Goal: Task Accomplishment & Management: Manage account settings

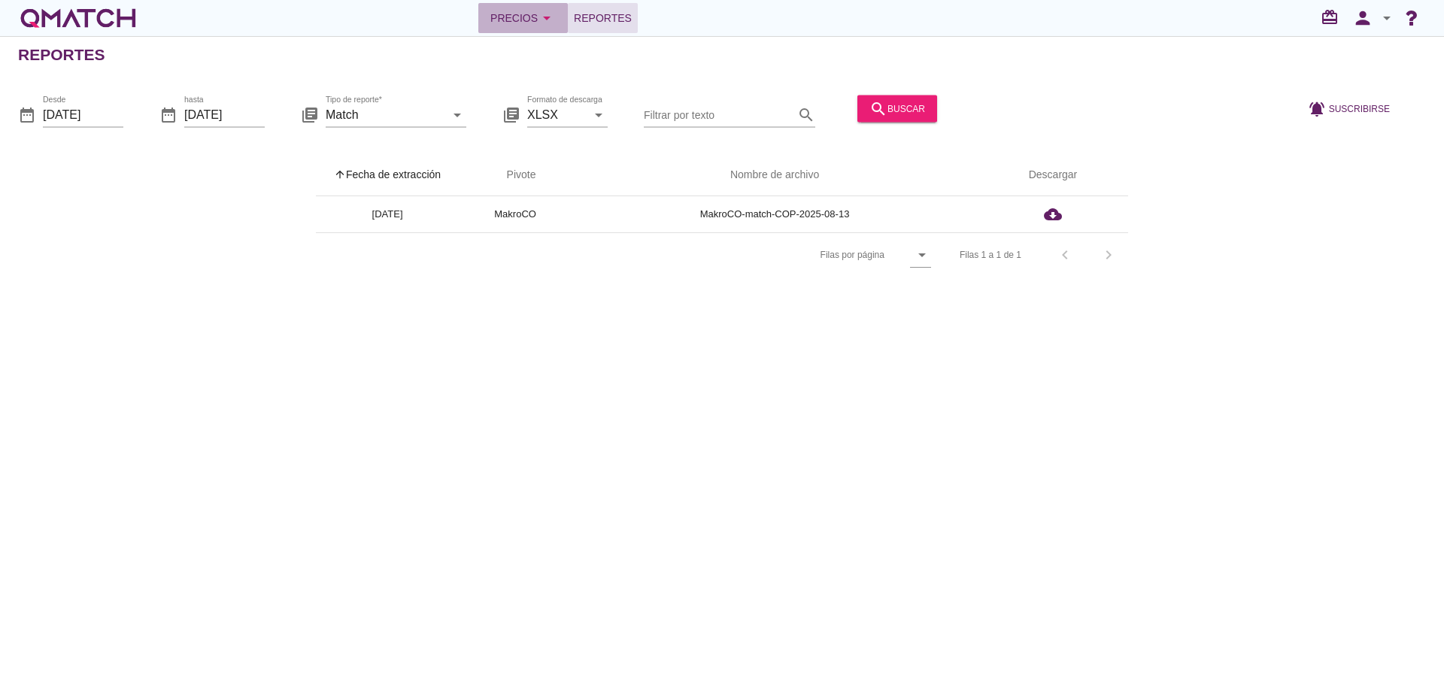
click at [499, 16] on div "Precios arrow_drop_down" at bounding box center [522, 18] width 65 height 18
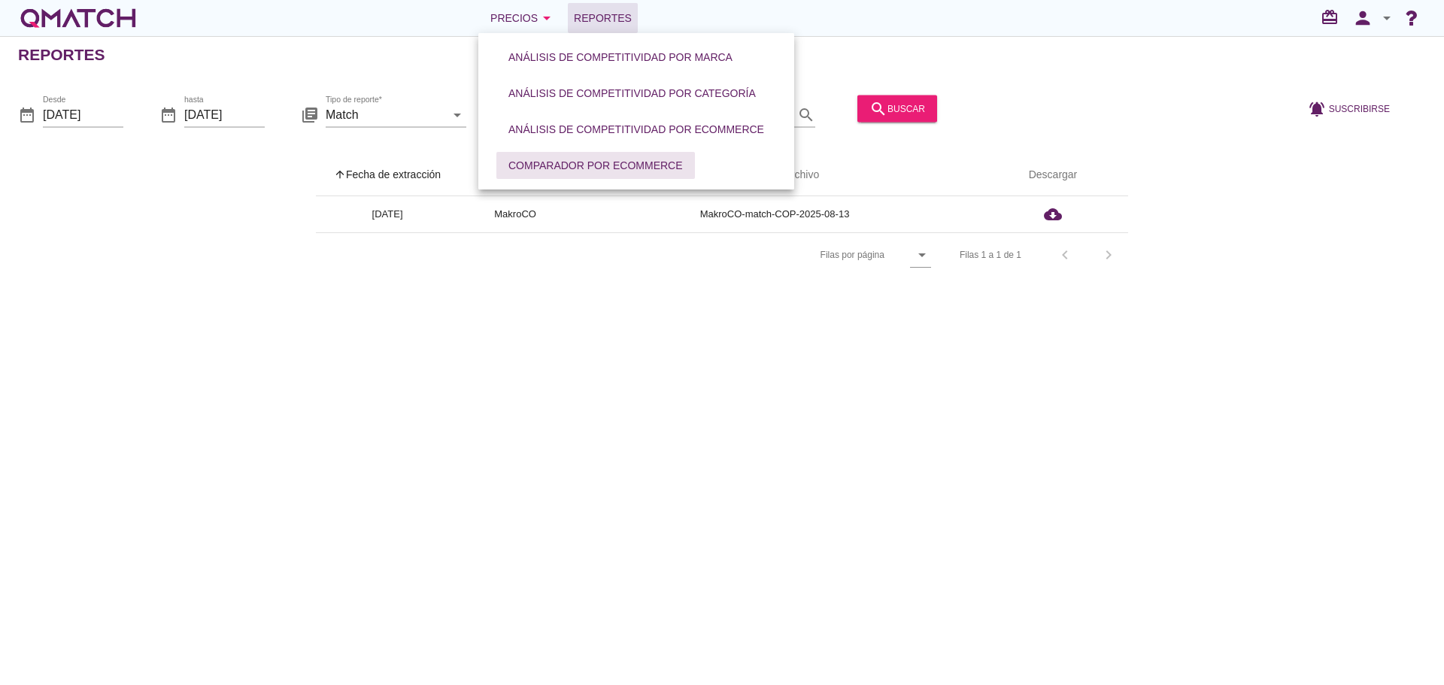
click at [547, 163] on div "Comparador por eCommerce" at bounding box center [595, 166] width 174 height 16
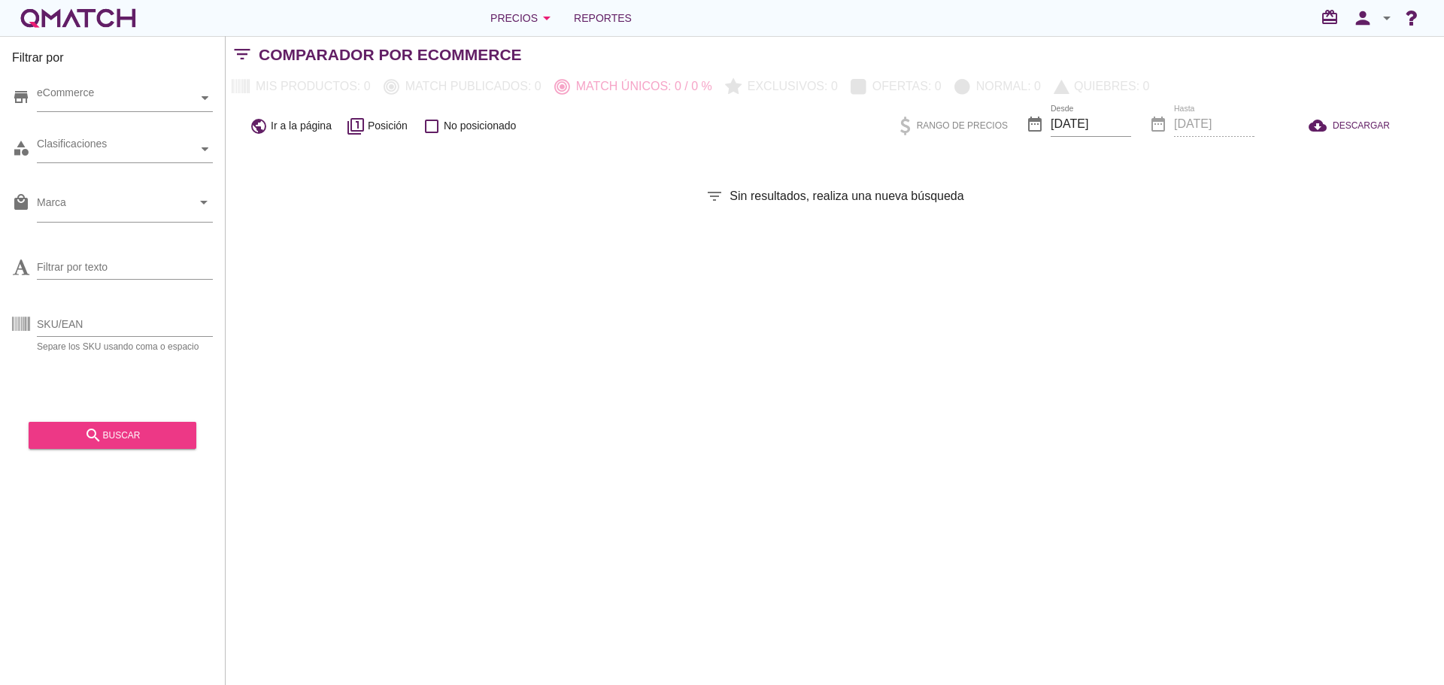
click at [129, 431] on div "search buscar" at bounding box center [113, 435] width 144 height 18
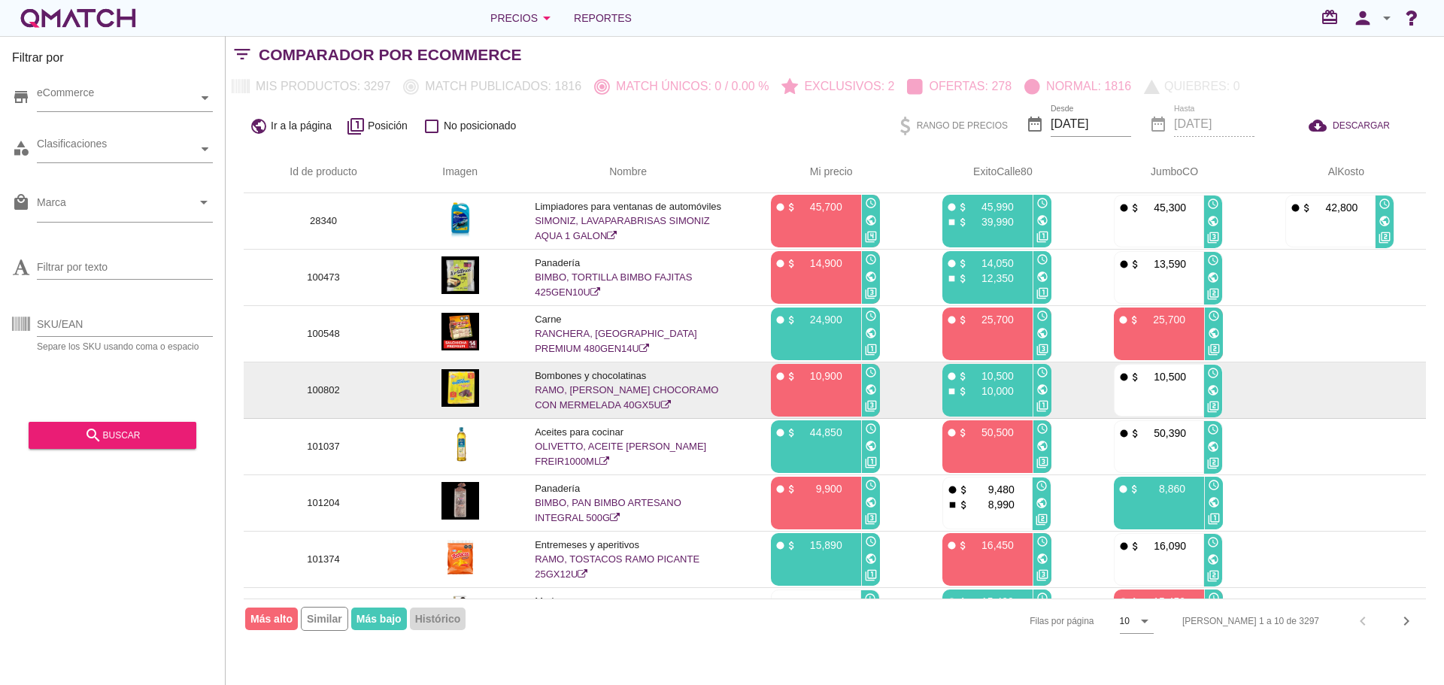
drag, startPoint x: 1347, startPoint y: 399, endPoint x: 1341, endPoint y: 405, distance: 8.5
click at [1344, 402] on td at bounding box center [1339, 390] width 171 height 56
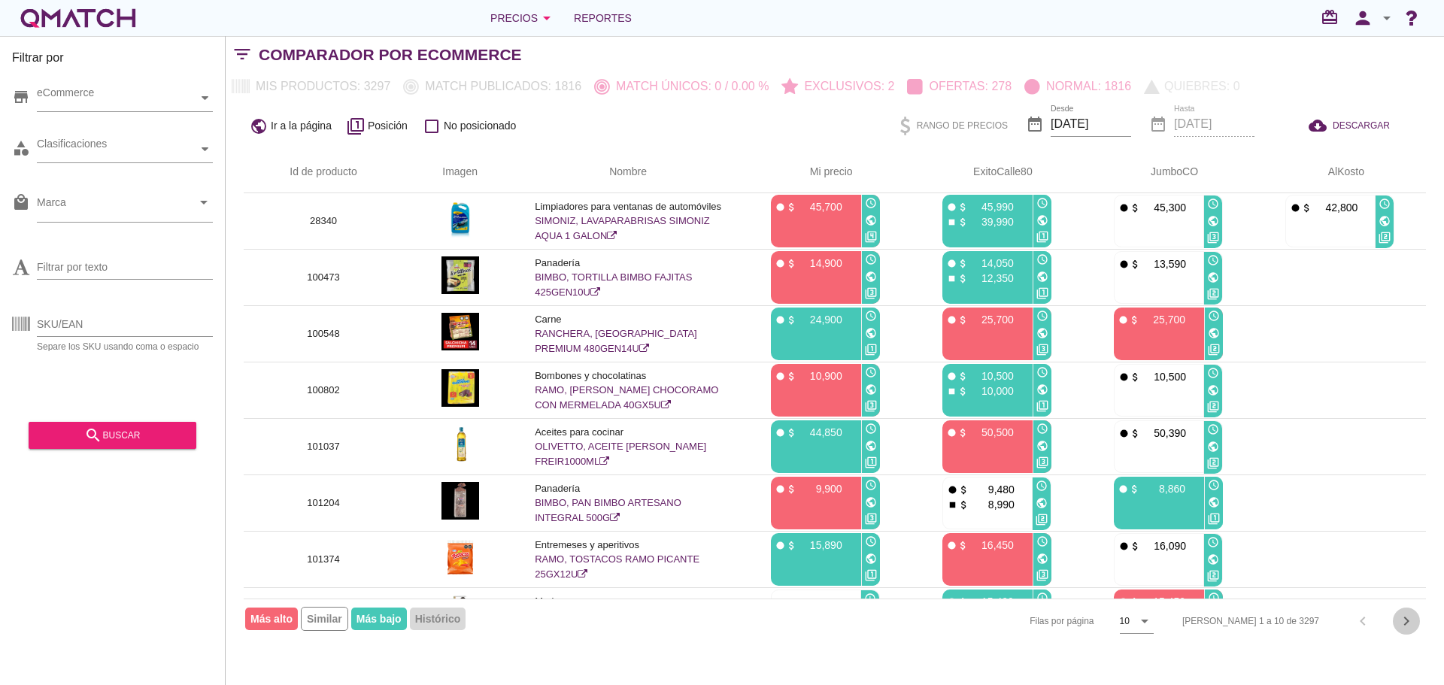
click at [1405, 613] on icon "chevron_right" at bounding box center [1406, 621] width 18 height 18
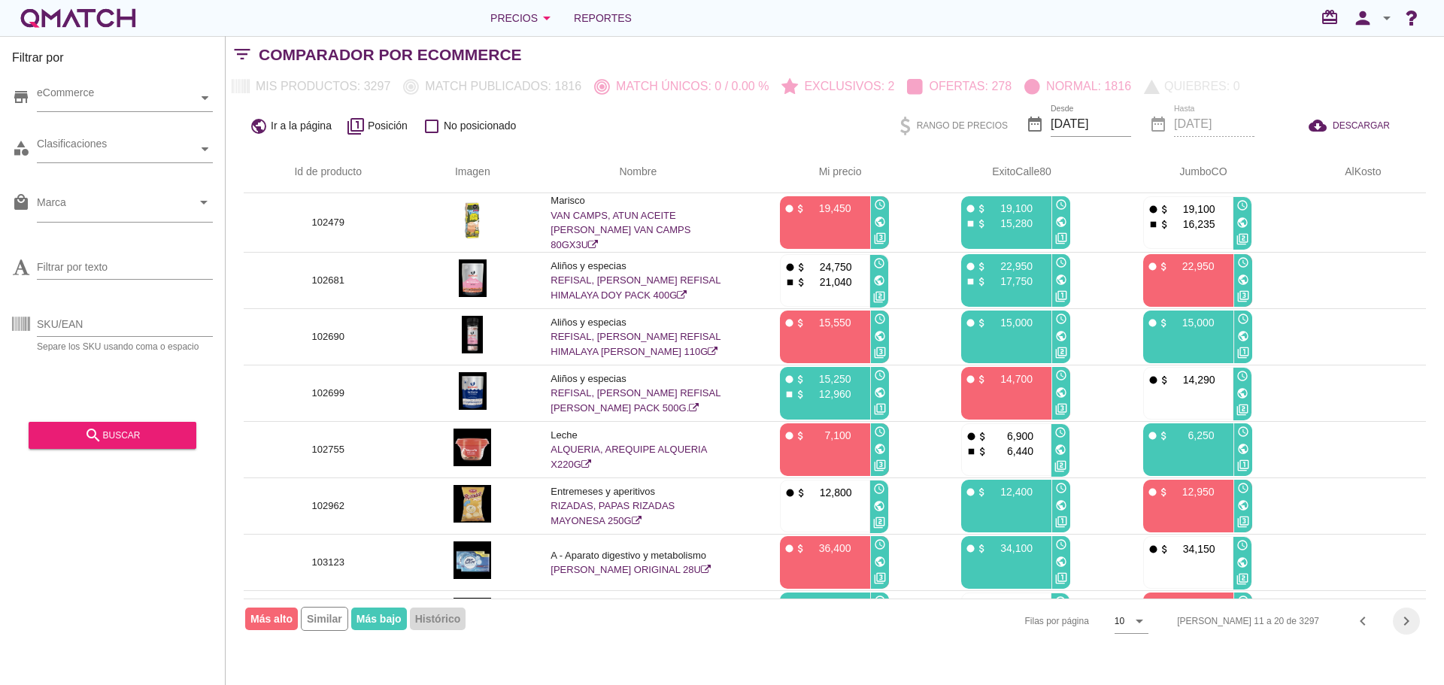
click at [1405, 613] on icon "chevron_right" at bounding box center [1406, 621] width 18 height 18
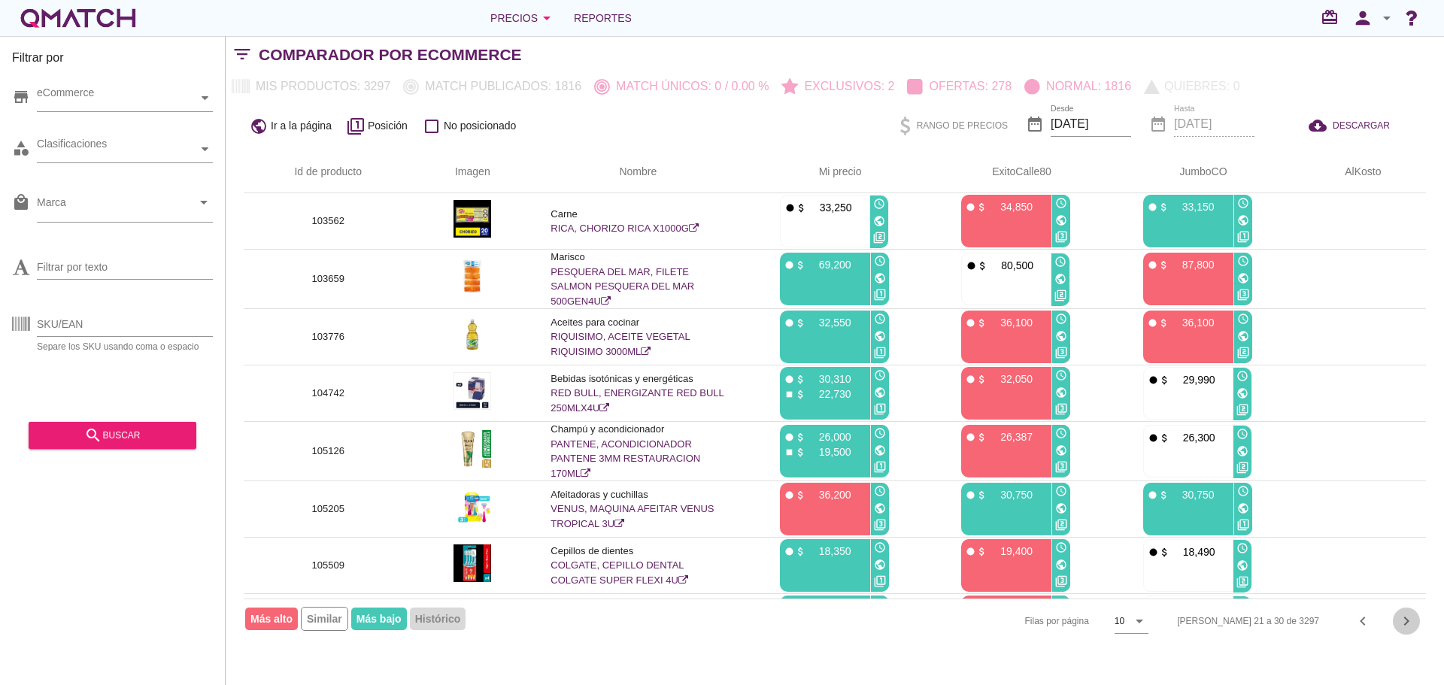
click at [1405, 613] on icon "chevron_right" at bounding box center [1406, 621] width 18 height 18
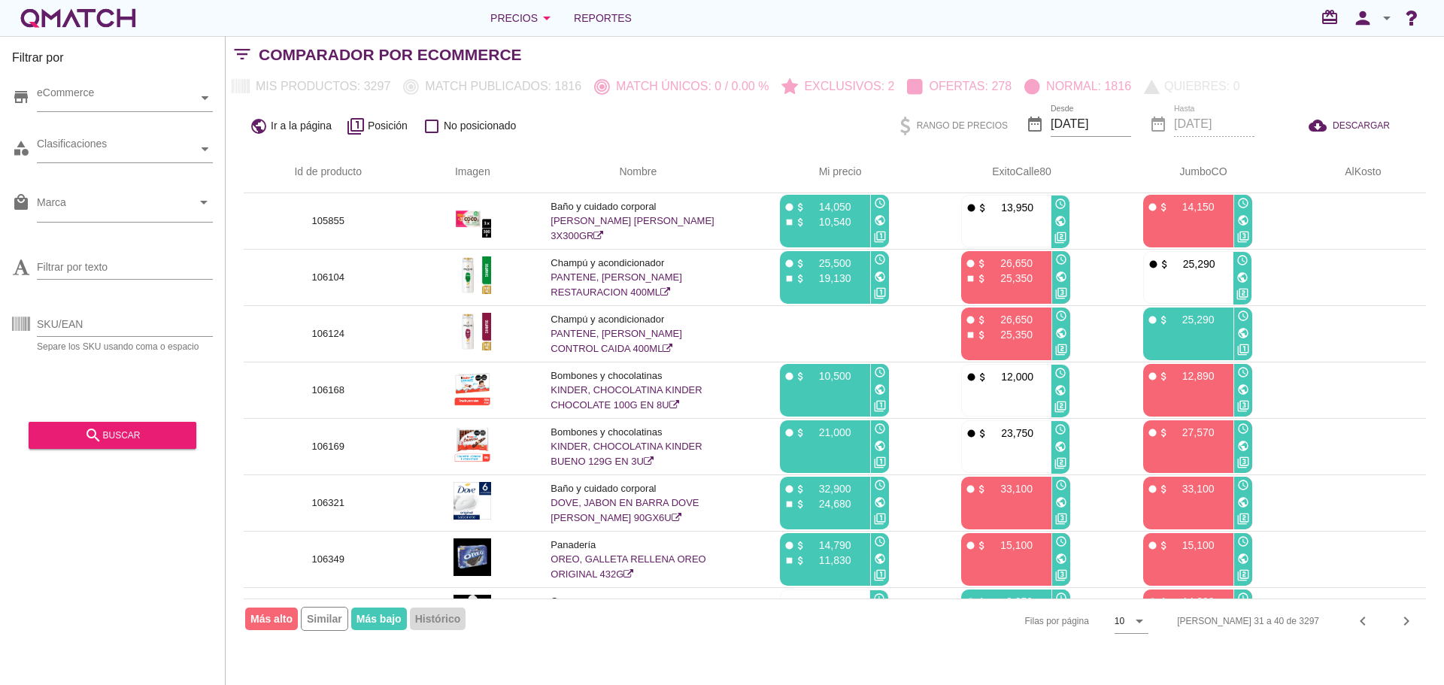
click at [1392, 619] on div "[PERSON_NAME] 31 a 40 de 3297 chevron_left chevron_right" at bounding box center [1292, 621] width 267 height 36
click at [1408, 620] on icon "chevron_right" at bounding box center [1406, 621] width 18 height 18
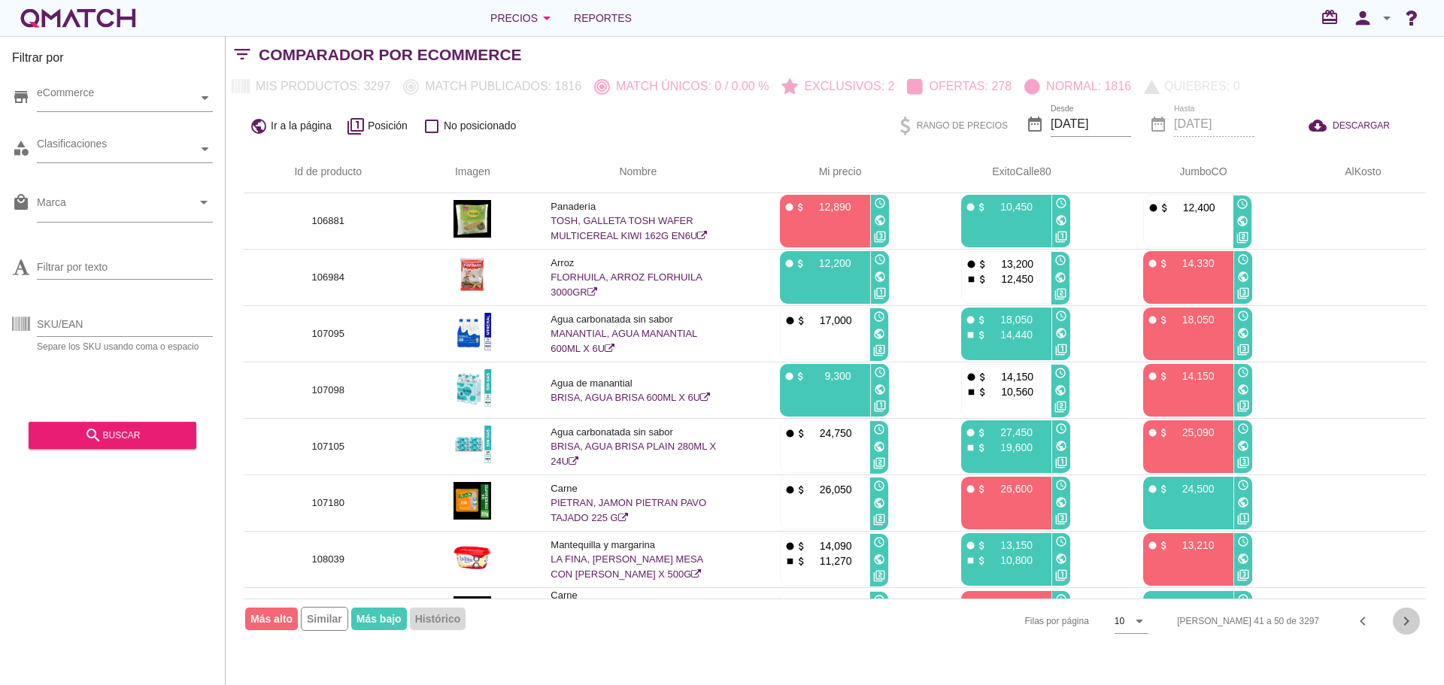
click at [1399, 616] on icon "chevron_right" at bounding box center [1406, 621] width 18 height 18
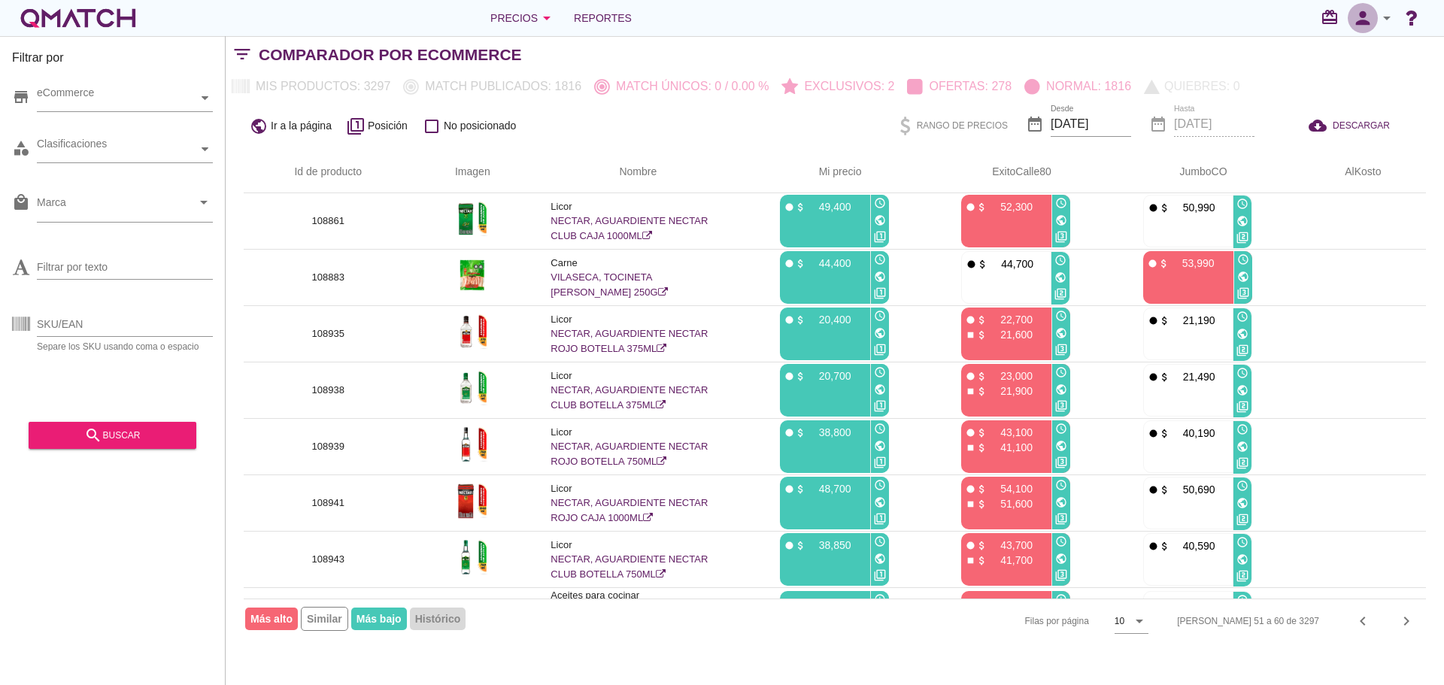
click at [1363, 19] on icon "person" at bounding box center [1363, 18] width 30 height 21
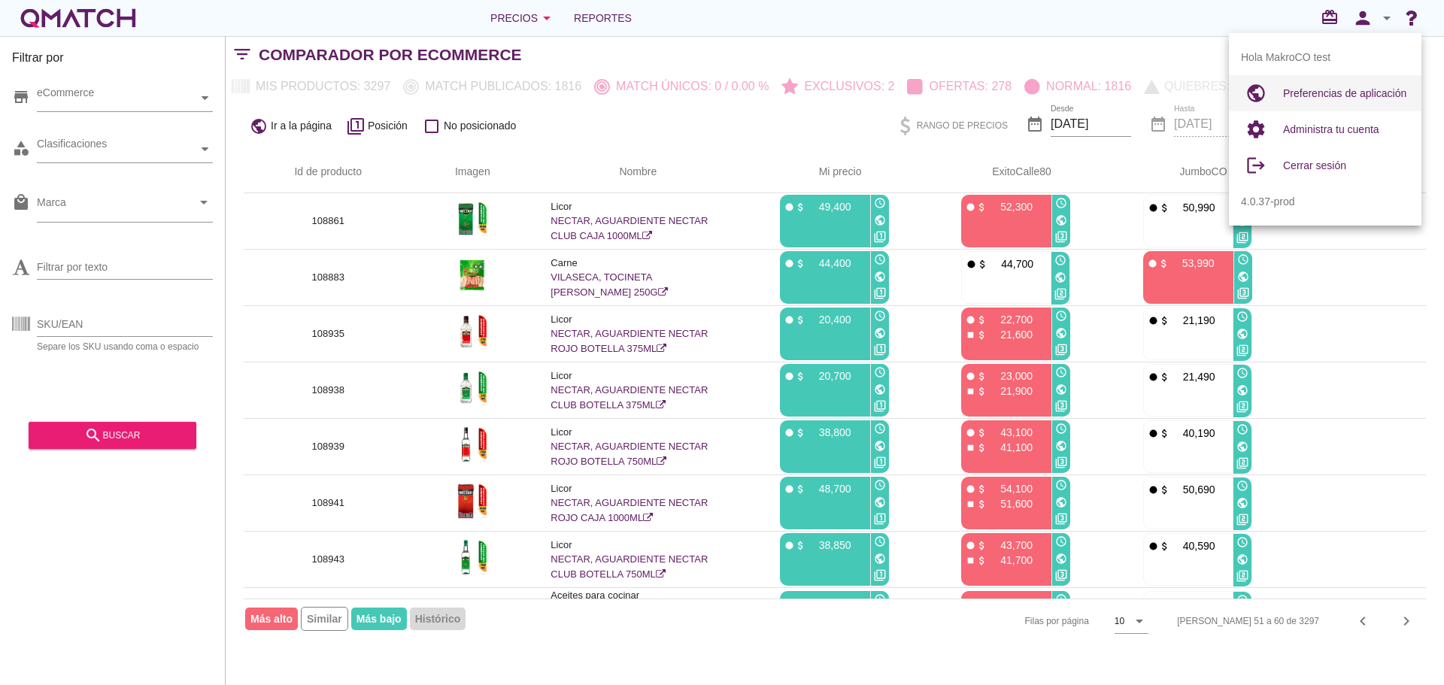
click at [1294, 94] on span "Preferencias de aplicación" at bounding box center [1344, 93] width 123 height 12
radio input "true"
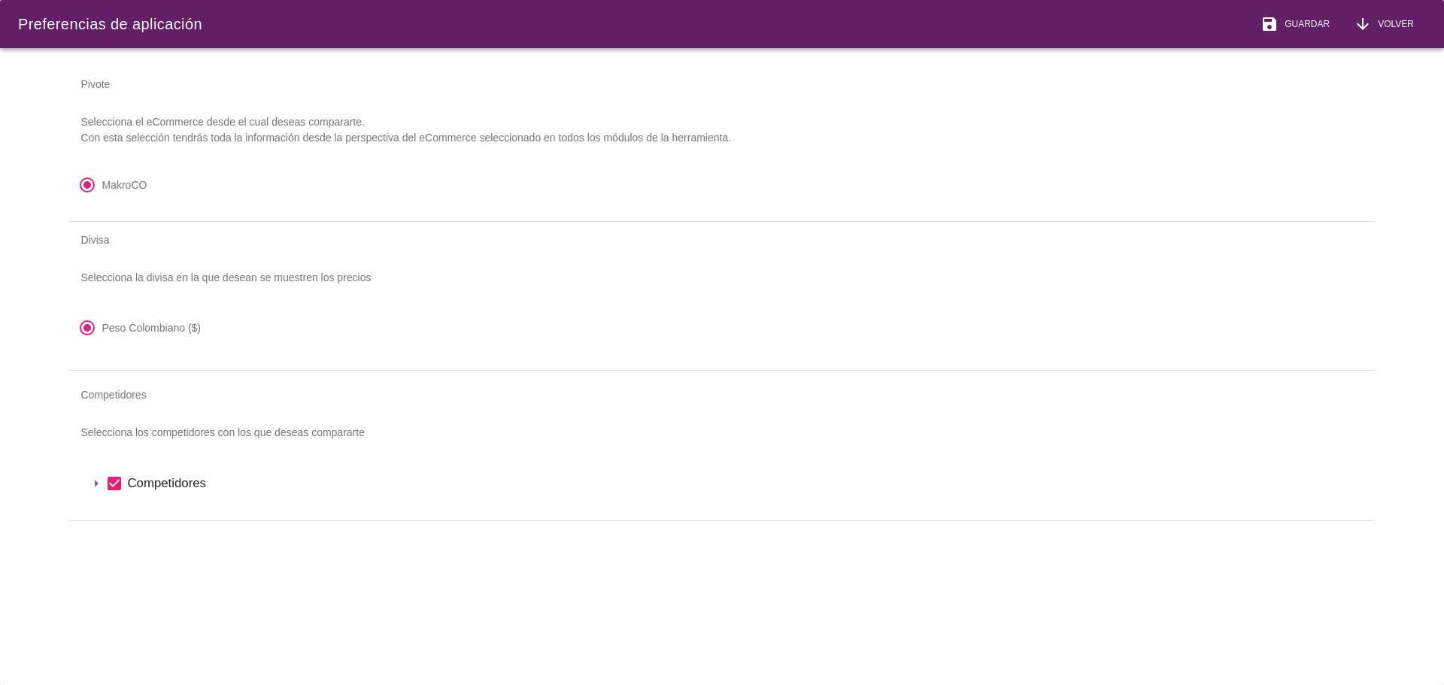
click at [103, 488] on icon "arrow_drop_down" at bounding box center [96, 483] width 18 height 18
click at [118, 517] on icon "arrow_drop_down" at bounding box center [116, 509] width 18 height 18
click at [963, 168] on div "radio_button_checked MakroCO" at bounding box center [722, 190] width 1306 height 45
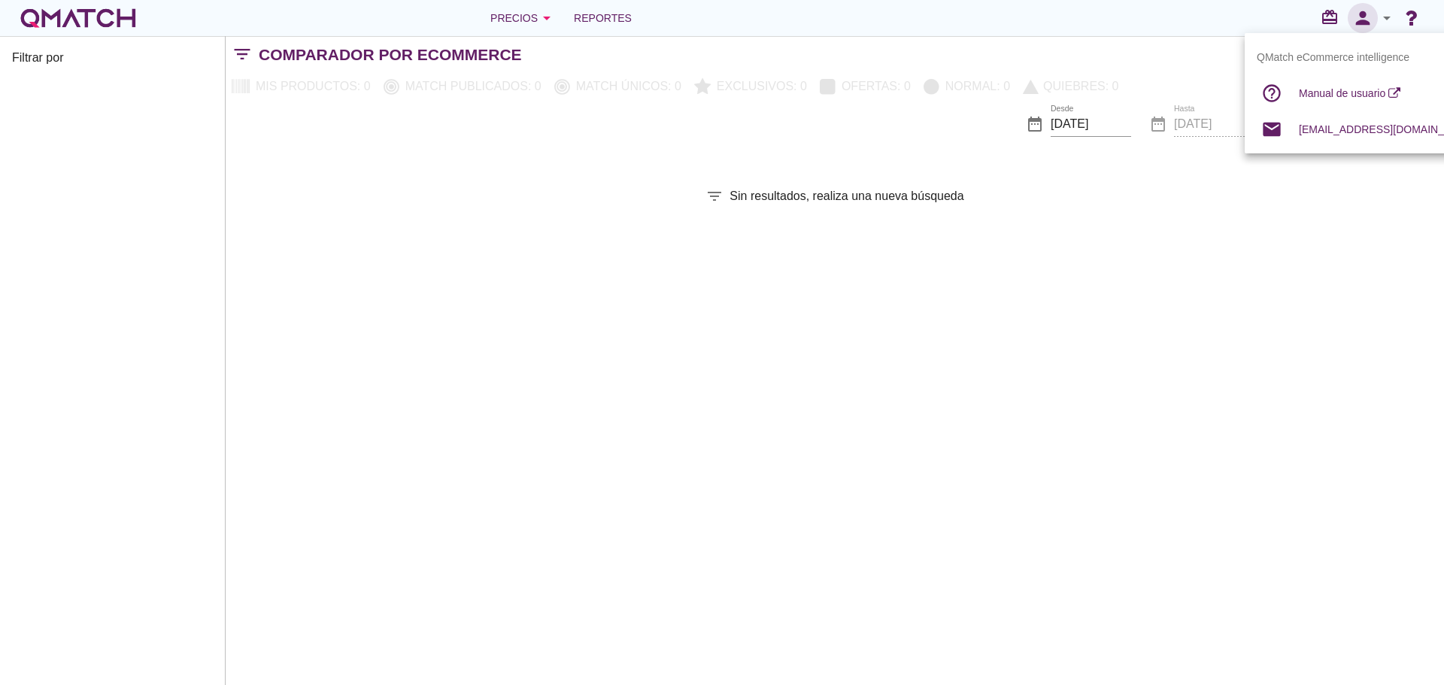
click at [1377, 14] on icon "person" at bounding box center [1363, 18] width 30 height 21
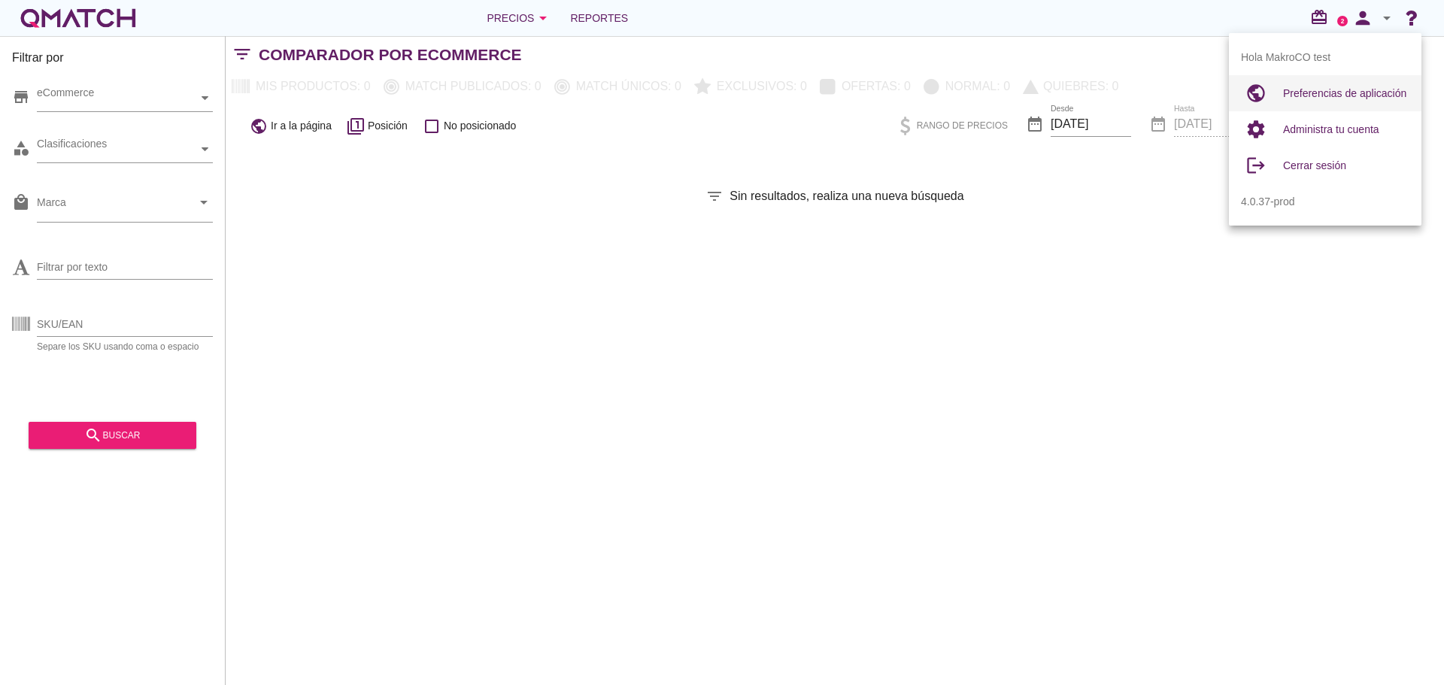
click at [1305, 86] on div "Preferencias de aplicación" at bounding box center [1346, 93] width 126 height 18
radio input "true"
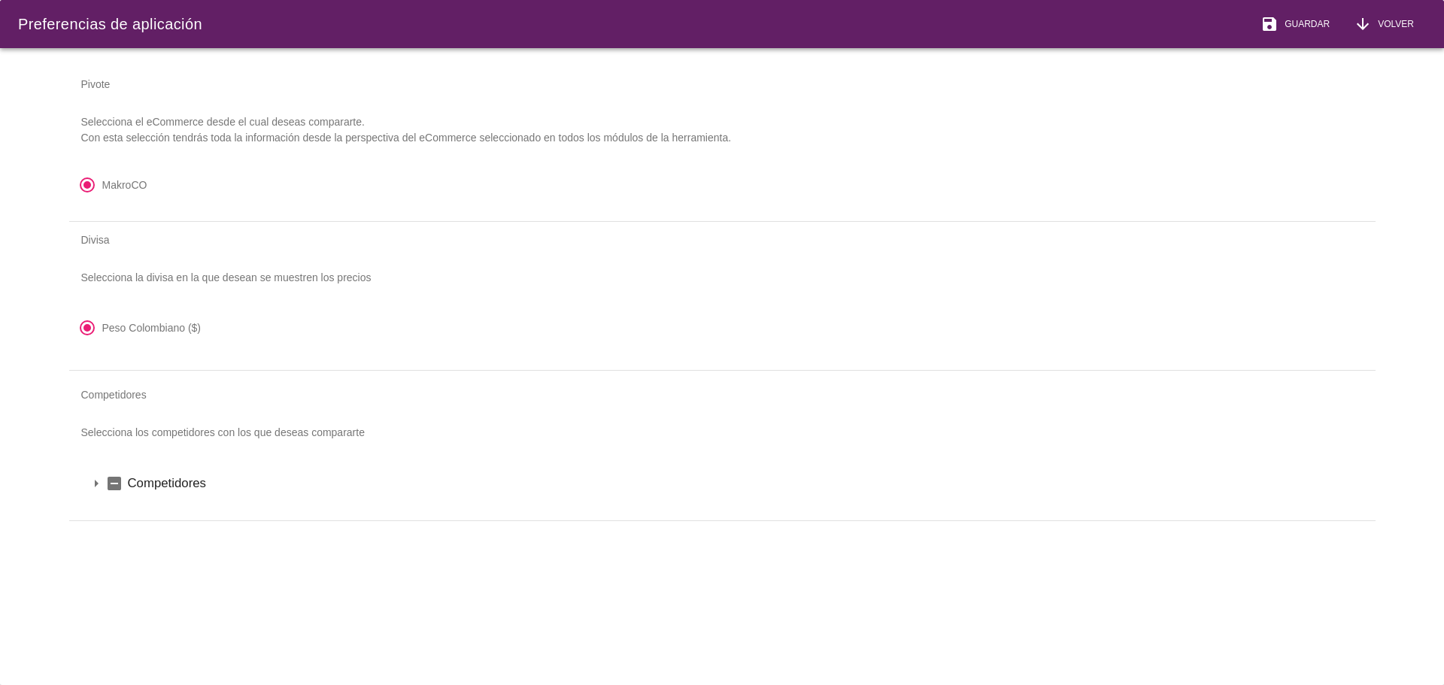
click at [89, 482] on icon "arrow_drop_down" at bounding box center [96, 483] width 18 height 18
click at [112, 509] on icon "arrow_drop_down" at bounding box center [116, 509] width 18 height 18
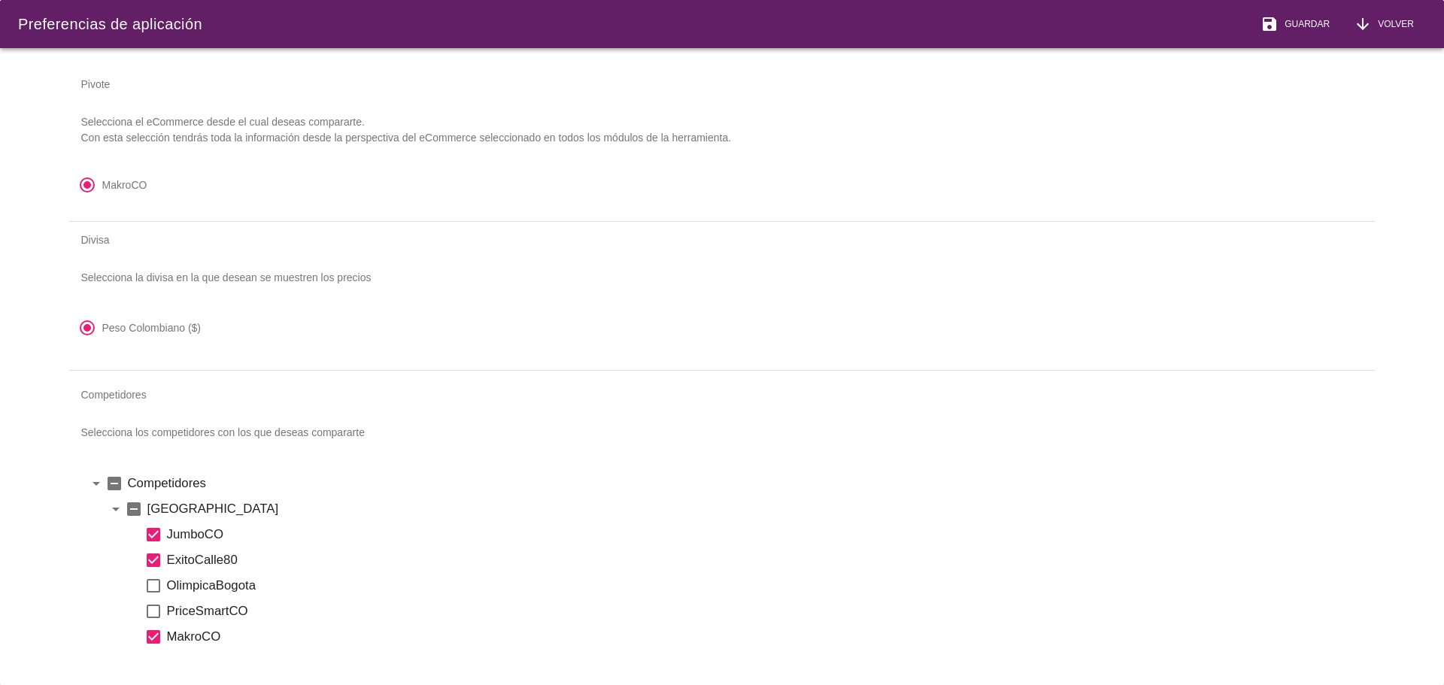
click at [157, 581] on icon "check_box_outline_blank" at bounding box center [153, 586] width 18 height 18
click at [157, 610] on icon "check_box_outline_blank" at bounding box center [153, 611] width 18 height 18
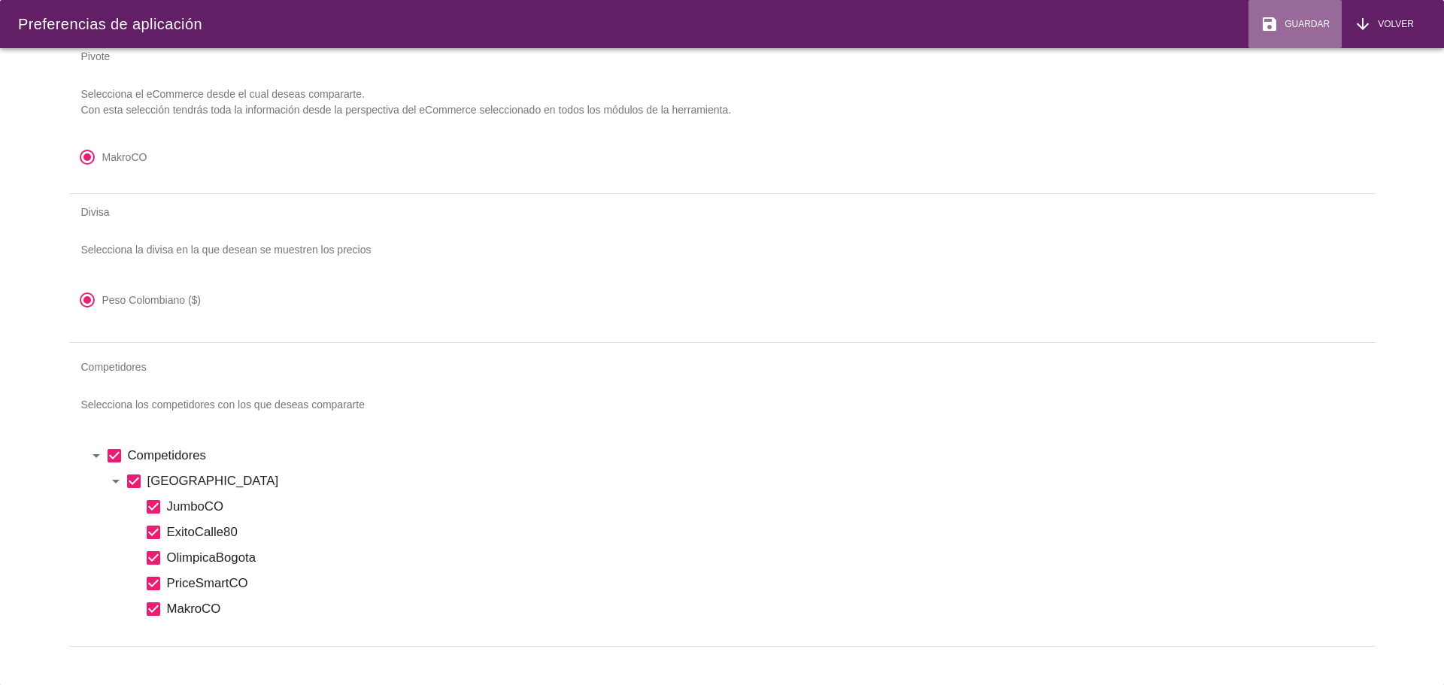
click at [1293, 14] on button "save Guardar" at bounding box center [1294, 24] width 93 height 48
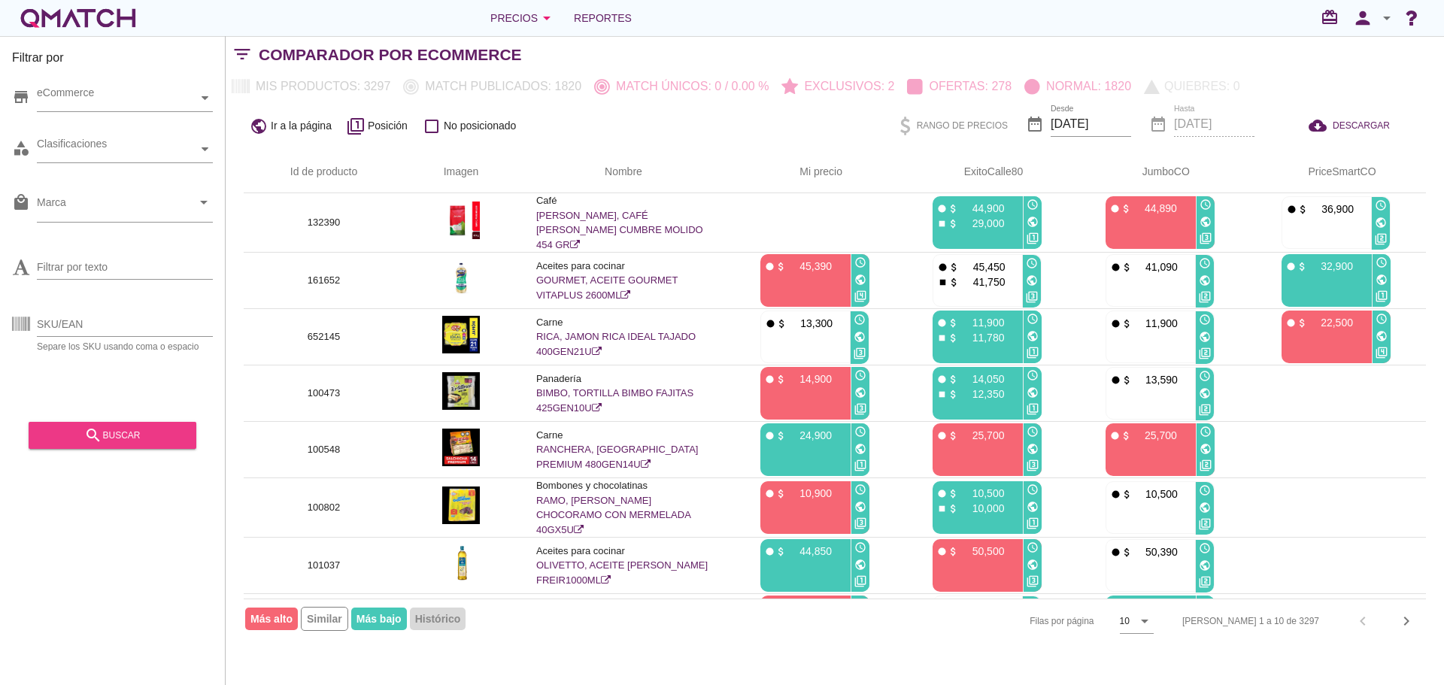
click at [105, 432] on div "search buscar" at bounding box center [113, 435] width 144 height 18
click at [1405, 619] on icon "chevron_right" at bounding box center [1406, 621] width 18 height 18
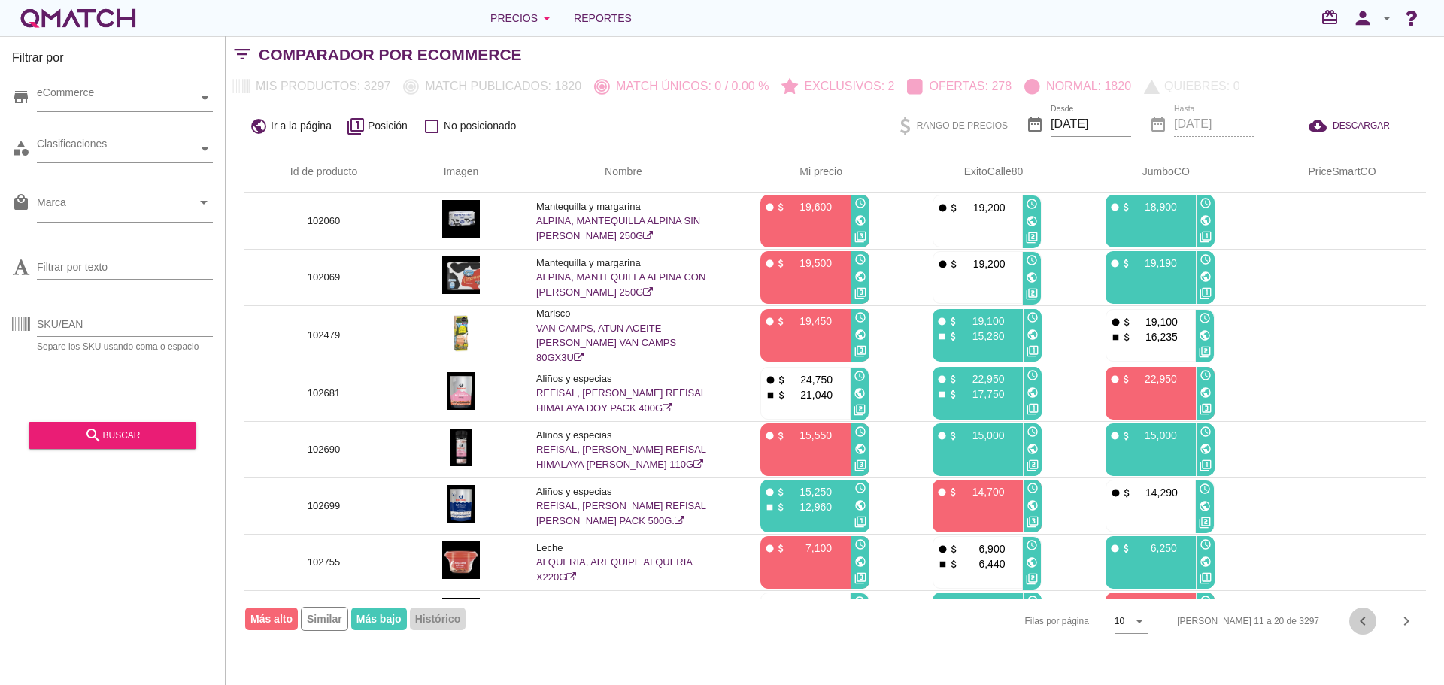
click at [1362, 614] on icon "chevron_left" at bounding box center [1363, 621] width 18 height 18
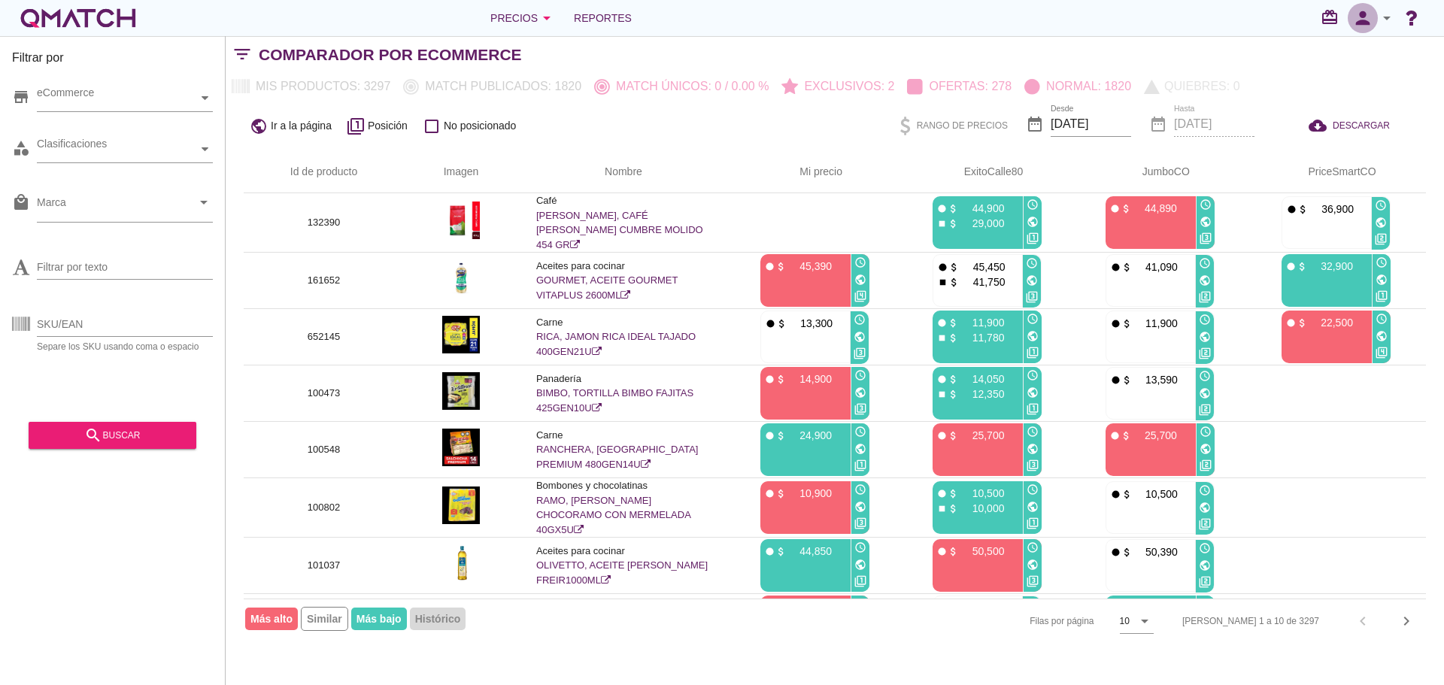
click at [1371, 23] on icon "person" at bounding box center [1363, 18] width 30 height 21
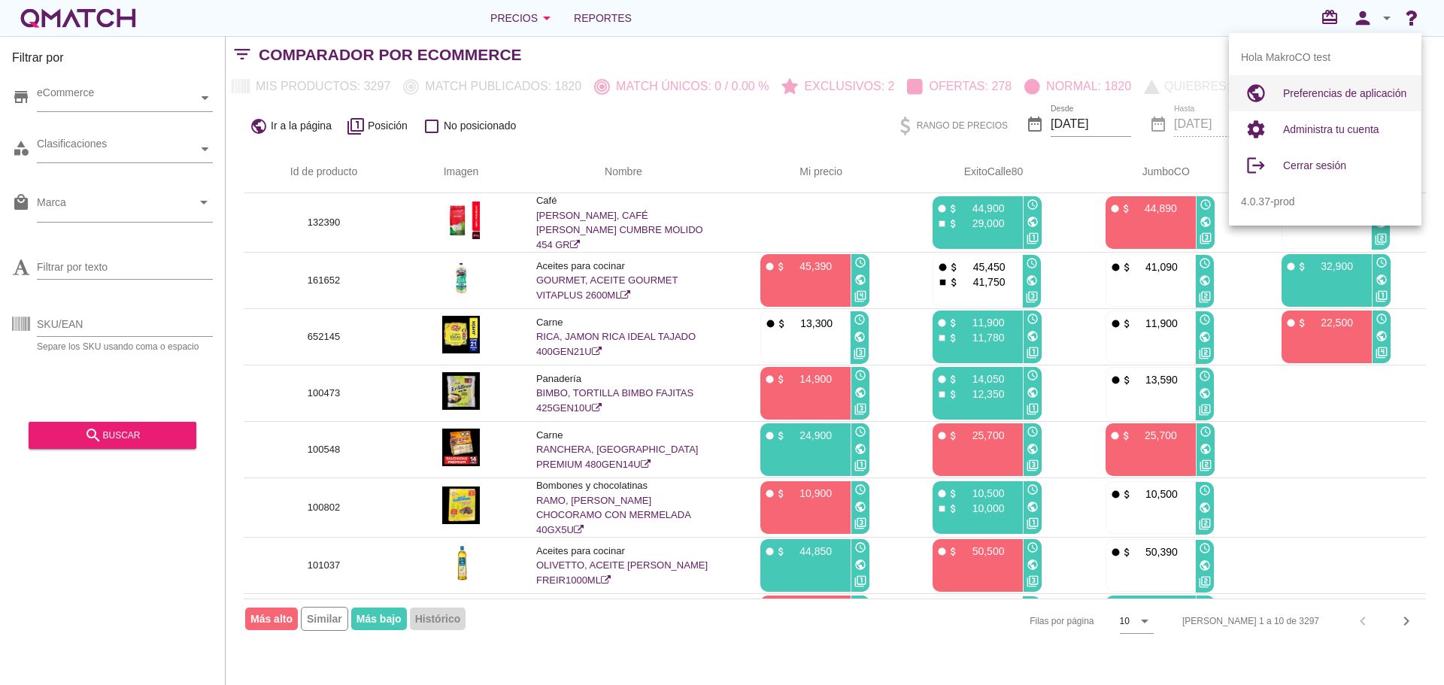
click at [1353, 91] on span "Preferencias de aplicación" at bounding box center [1344, 93] width 123 height 12
radio input "true"
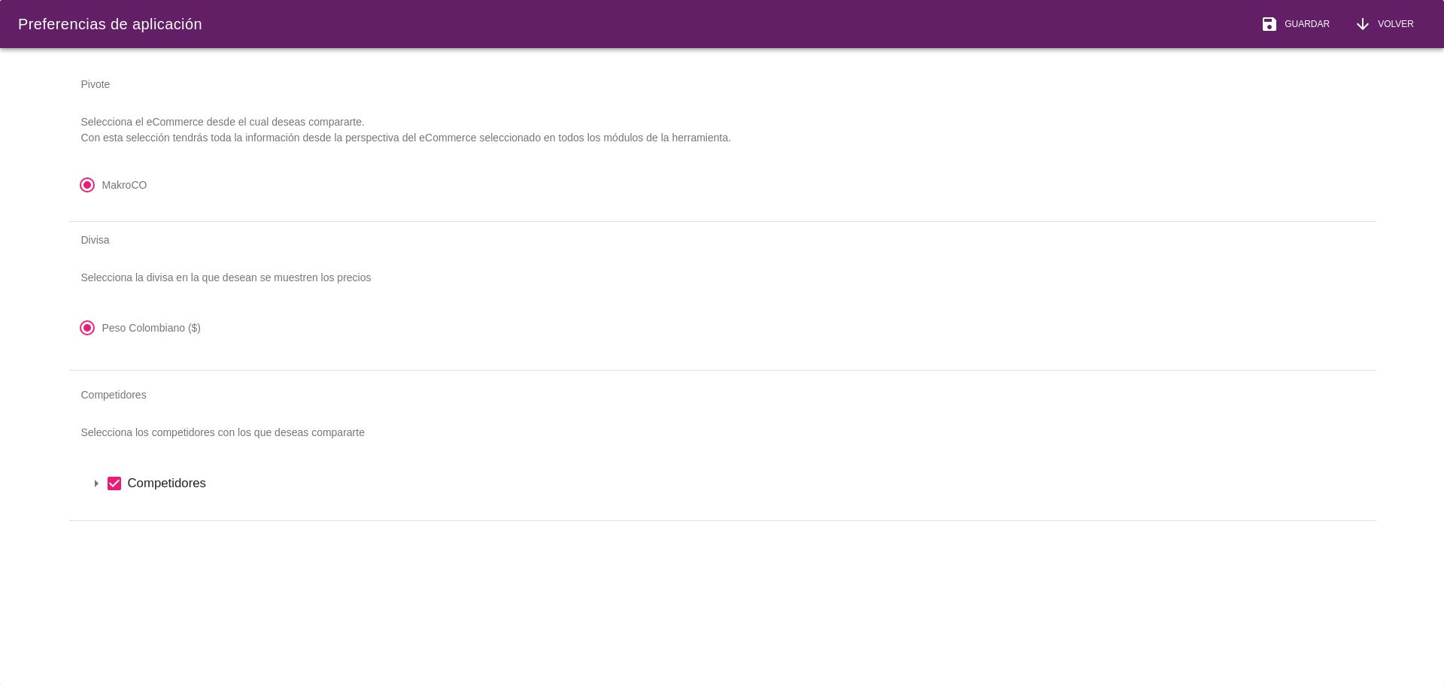
click at [91, 479] on icon "arrow_drop_down" at bounding box center [96, 483] width 18 height 18
click at [117, 512] on icon "arrow_drop_down" at bounding box center [116, 509] width 18 height 18
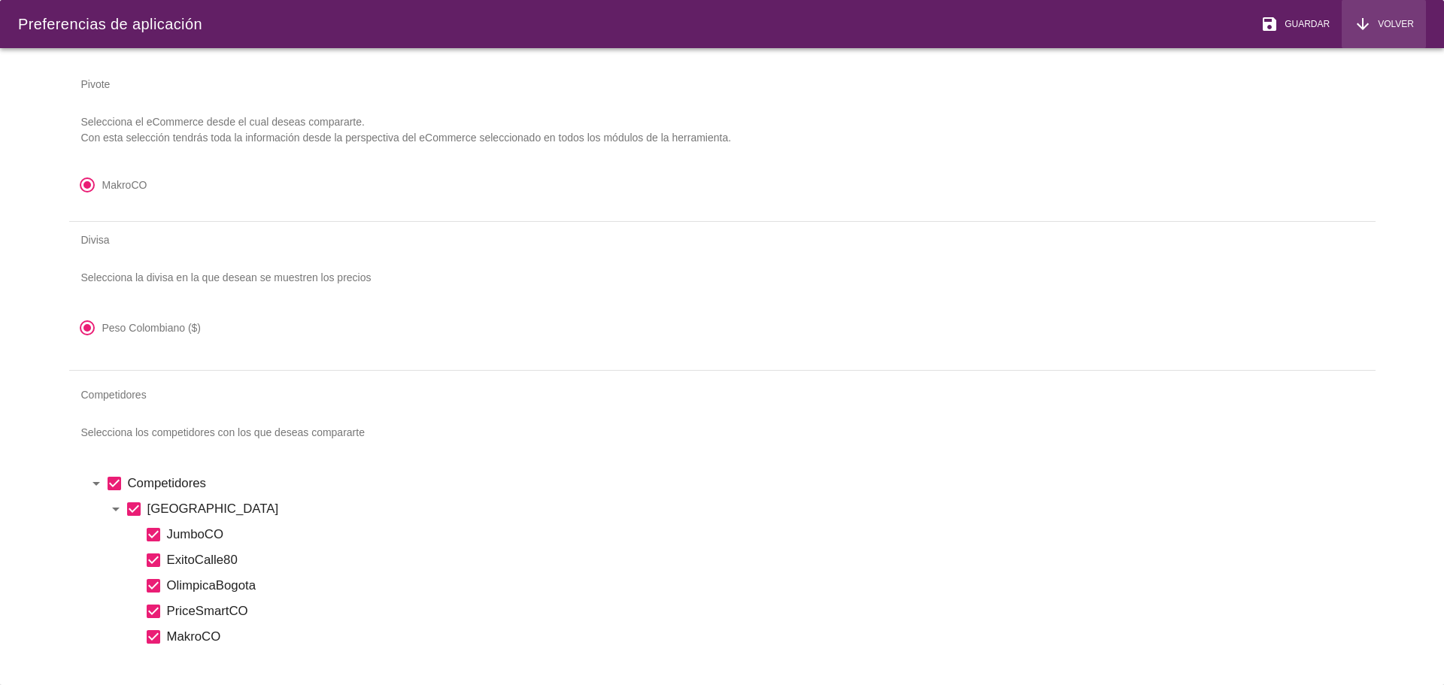
click at [1383, 11] on button "arrow_downward Volver" at bounding box center [1383, 24] width 84 height 48
